Goal: Transaction & Acquisition: Purchase product/service

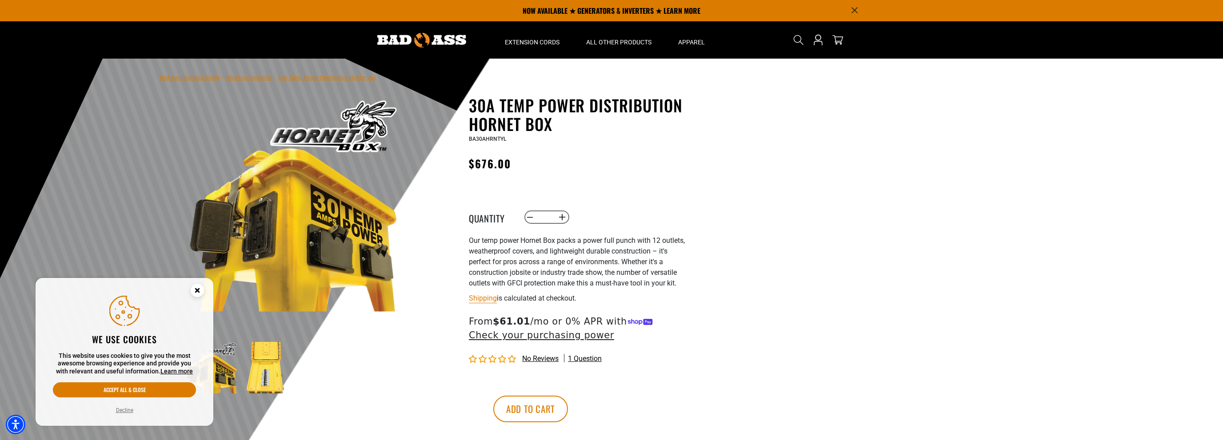
click at [196, 291] on circle "Cookie Consent" at bounding box center [197, 290] width 13 height 13
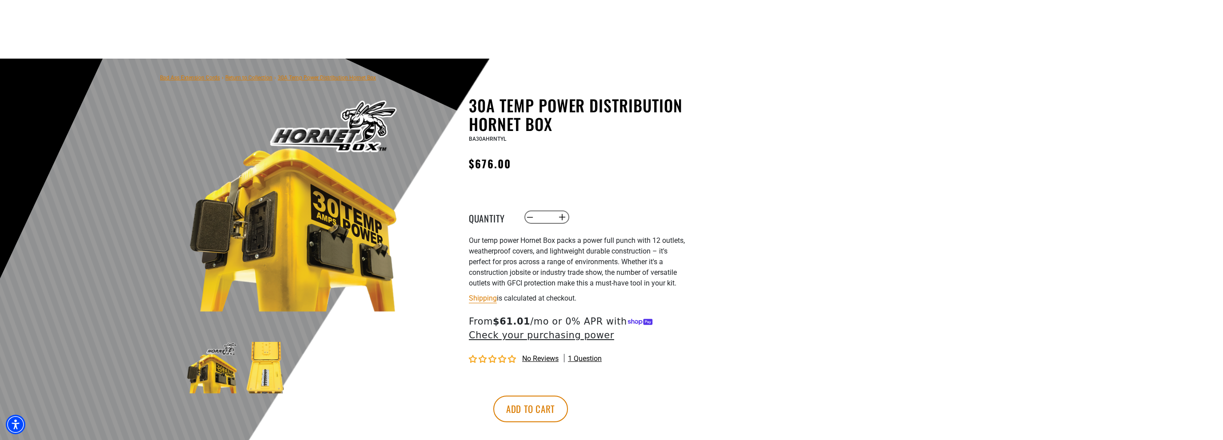
scroll to position [94, 0]
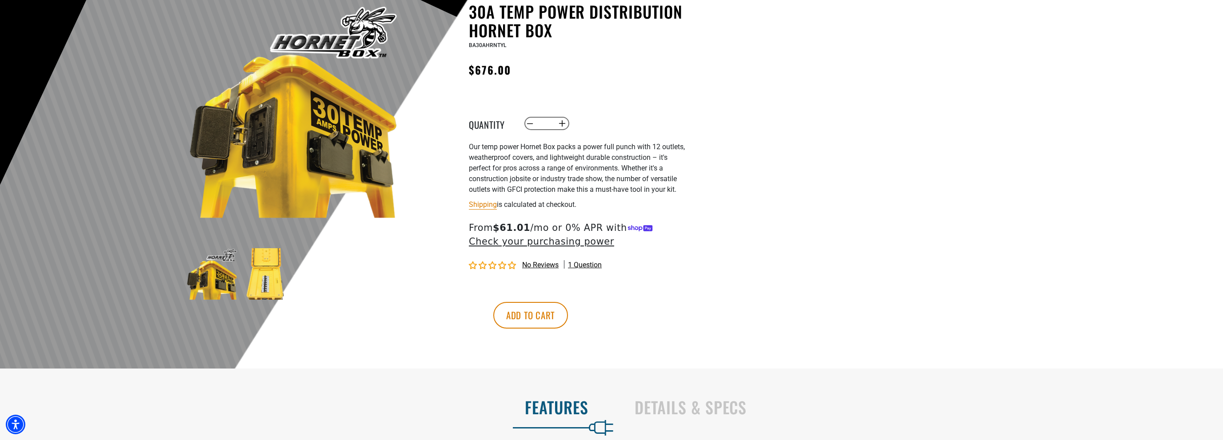
click at [271, 278] on img at bounding box center [266, 274] width 52 height 52
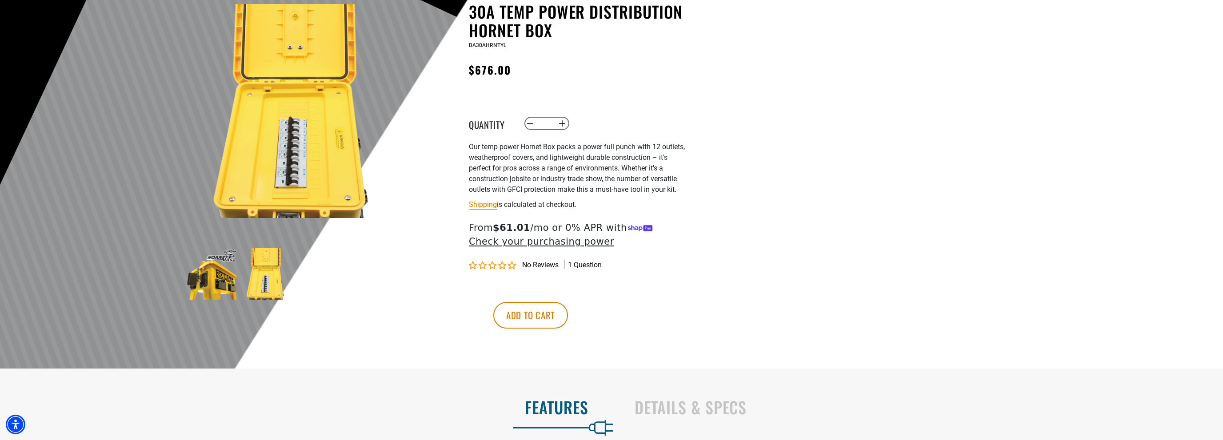
click at [202, 282] on img at bounding box center [212, 274] width 52 height 52
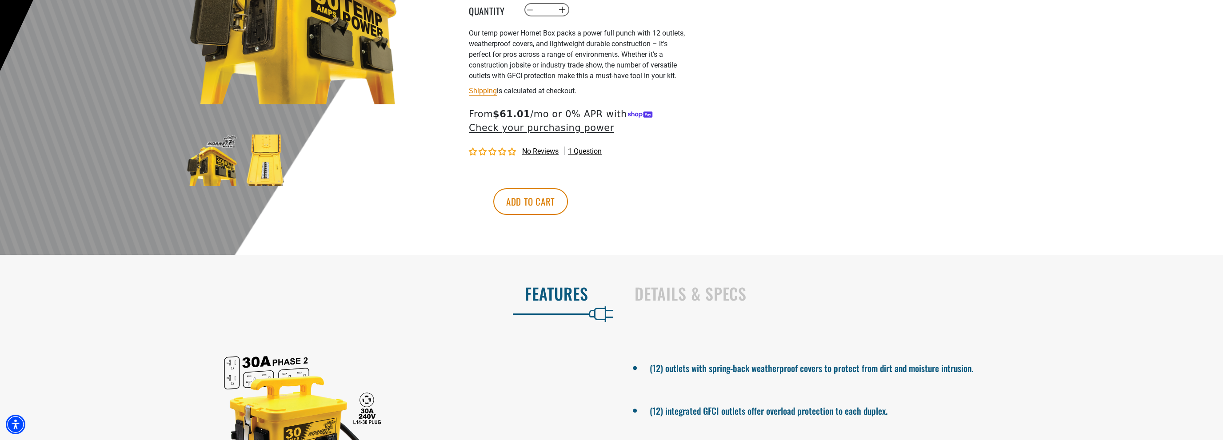
scroll to position [348, 0]
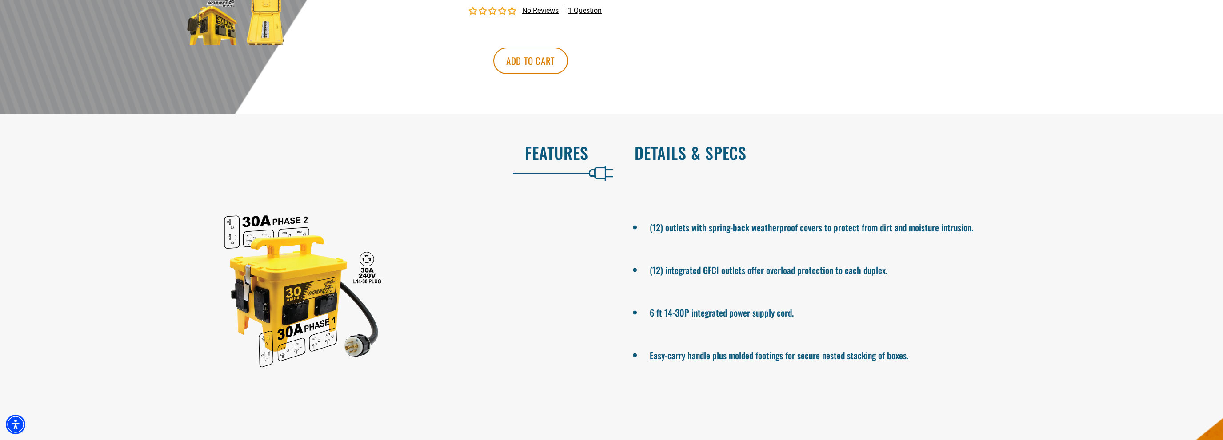
click at [686, 162] on h2 "Details & Specs" at bounding box center [919, 153] width 570 height 19
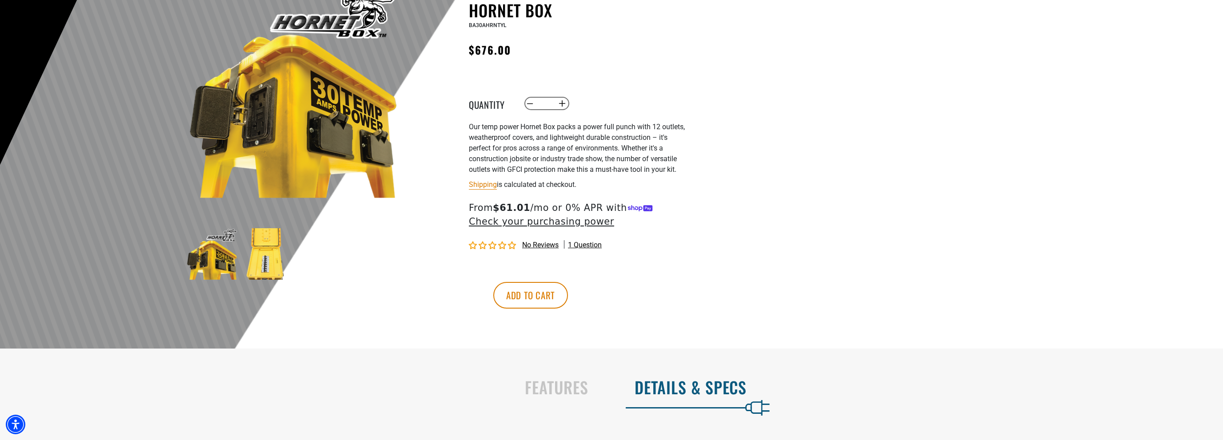
scroll to position [442, 0]
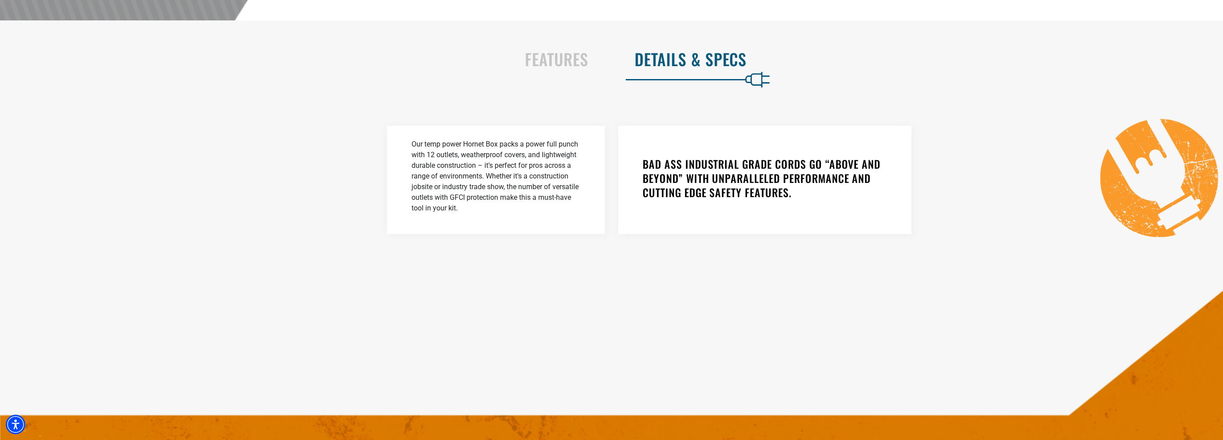
click at [563, 52] on section "Features Details & Specs (12) outlets with spring-back weatherproof covers to p…" at bounding box center [611, 150] width 1223 height 261
click at [547, 68] on h2 "Features" at bounding box center [304, 59] width 570 height 19
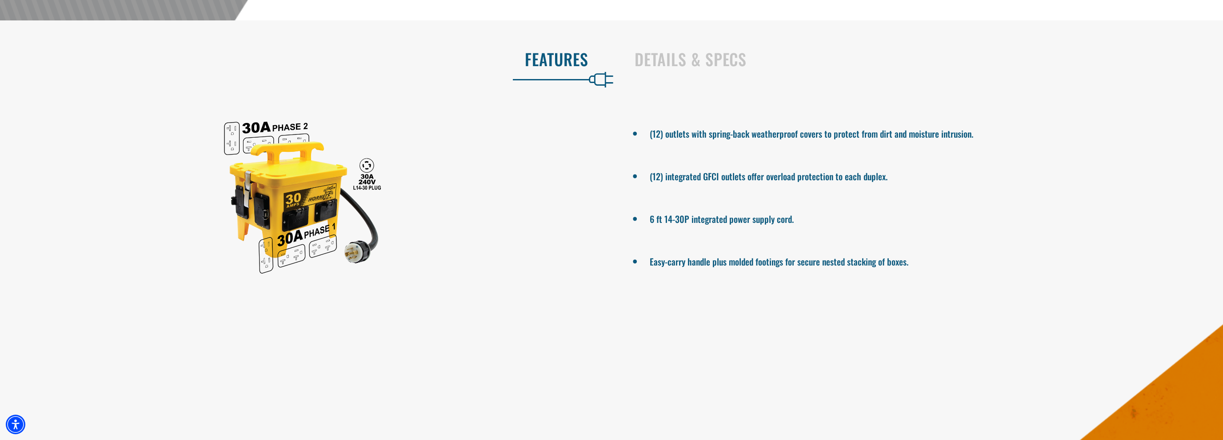
click at [261, 255] on div at bounding box center [302, 197] width 605 height 178
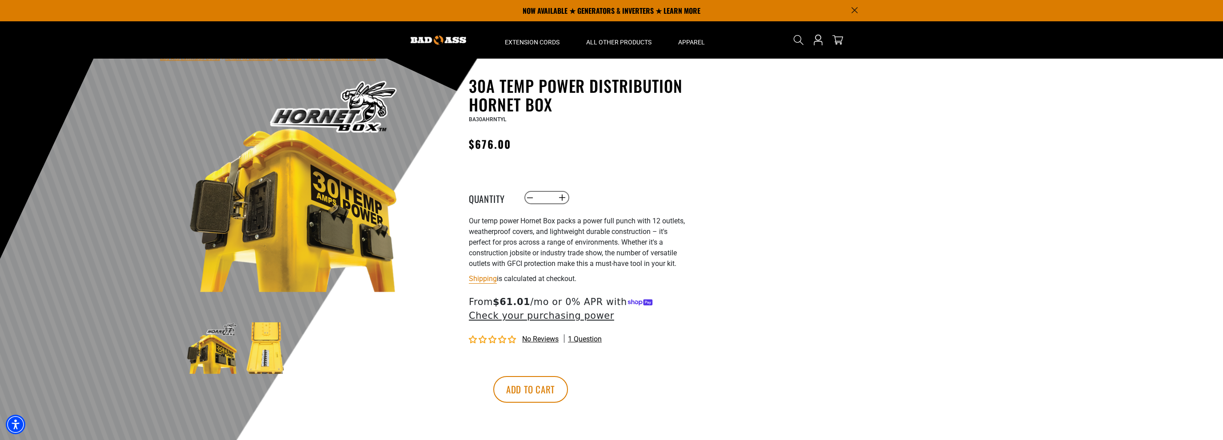
scroll to position [0, 0]
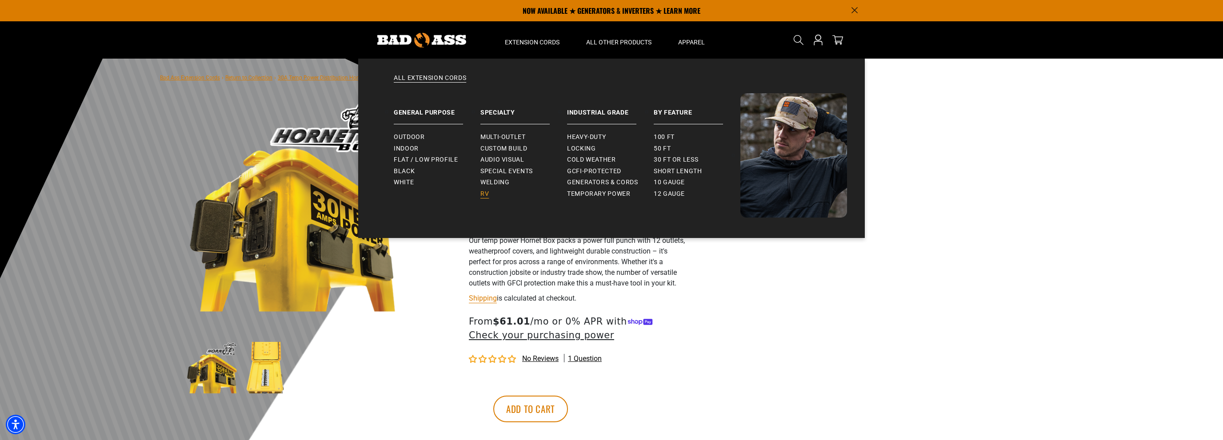
click at [485, 196] on span "RV" at bounding box center [484, 194] width 8 height 8
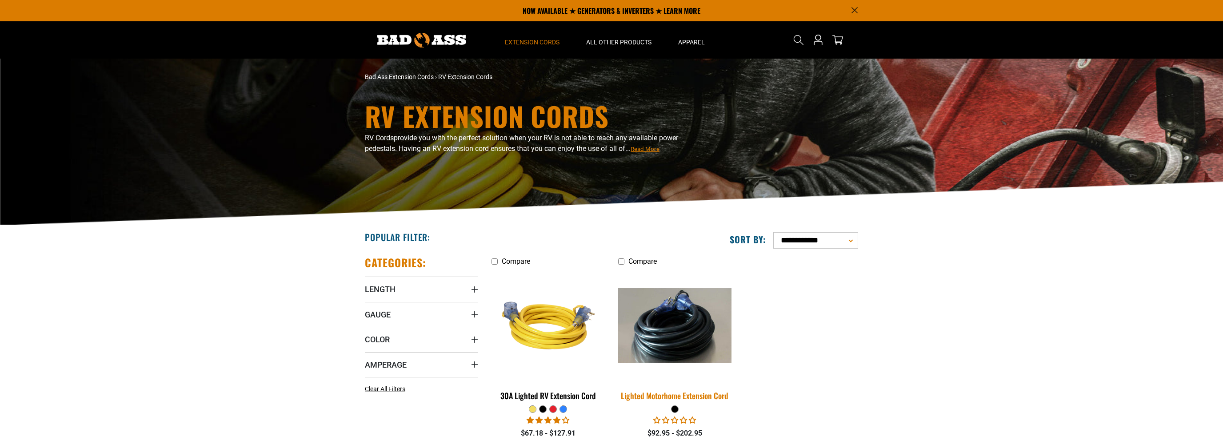
scroll to position [188, 0]
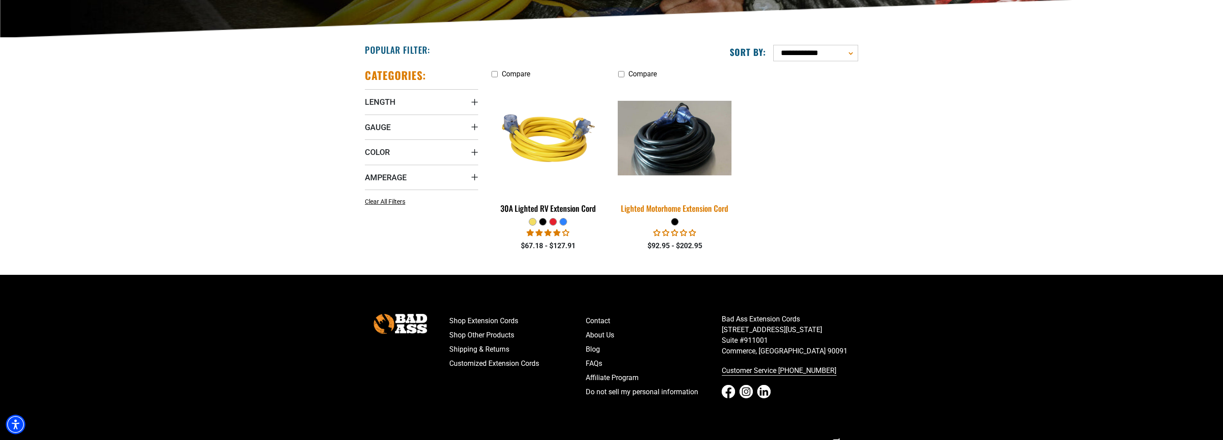
click at [674, 151] on img at bounding box center [674, 138] width 124 height 75
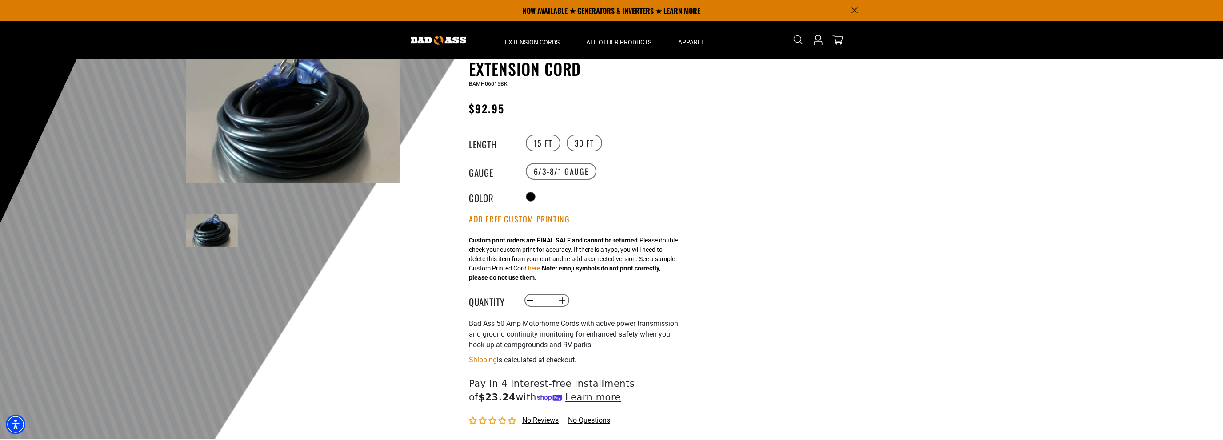
scroll to position [47, 0]
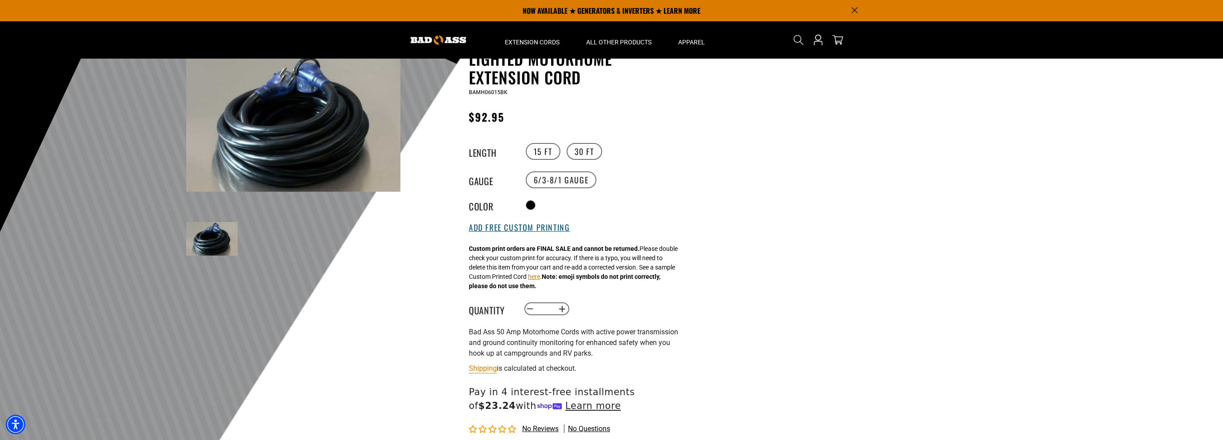
click at [506, 233] on button "Add Free Custom Printing" at bounding box center [519, 228] width 101 height 10
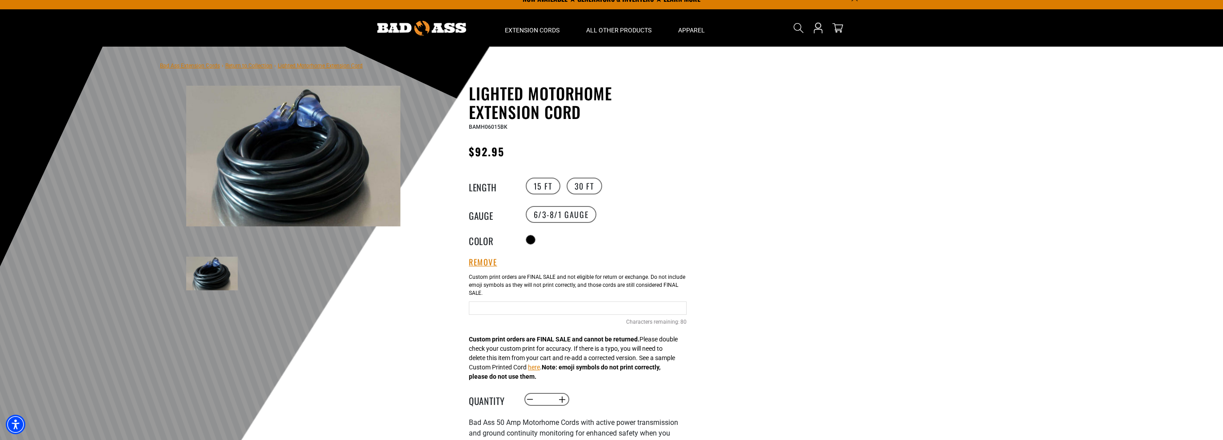
scroll to position [0, 0]
